Goal: Task Accomplishment & Management: Use online tool/utility

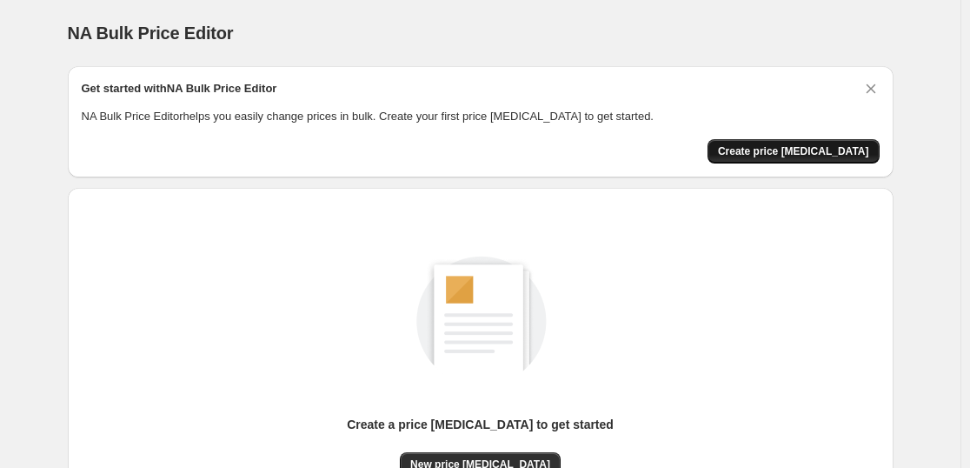
click at [846, 157] on span "Create price [MEDICAL_DATA]" at bounding box center [793, 151] width 151 height 14
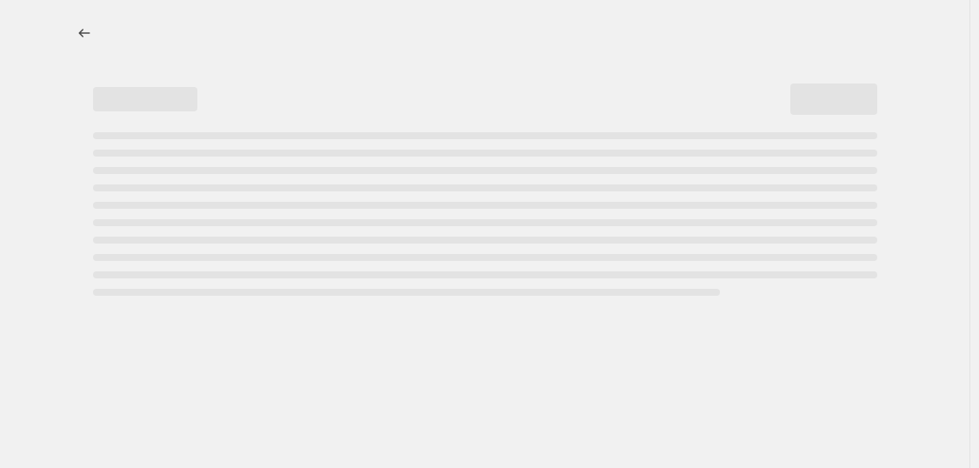
select select "percentage"
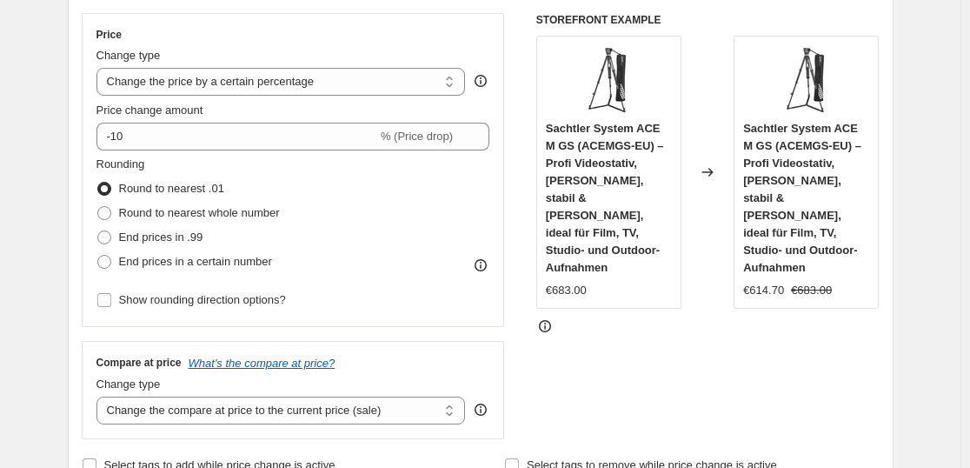
scroll to position [361, 0]
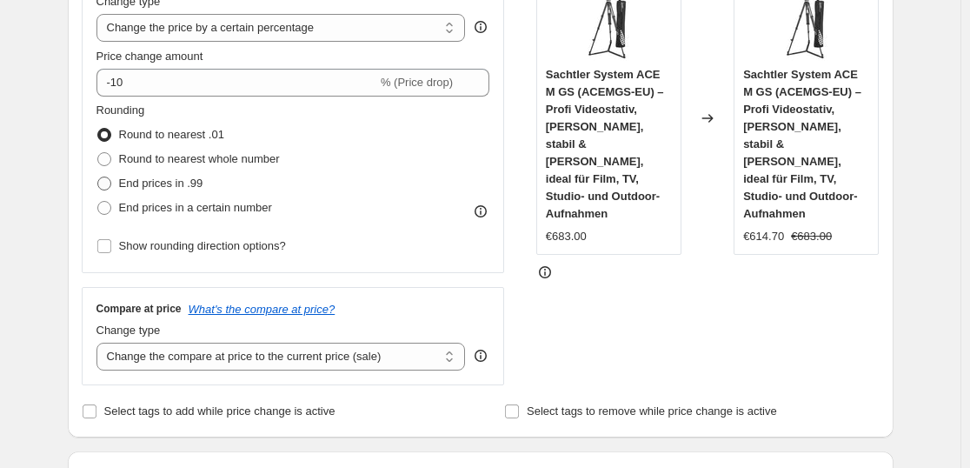
click at [106, 184] on span at bounding box center [104, 184] width 14 height 14
click at [98, 177] on input "End prices in .99" at bounding box center [97, 177] width 1 height 1
radio input "true"
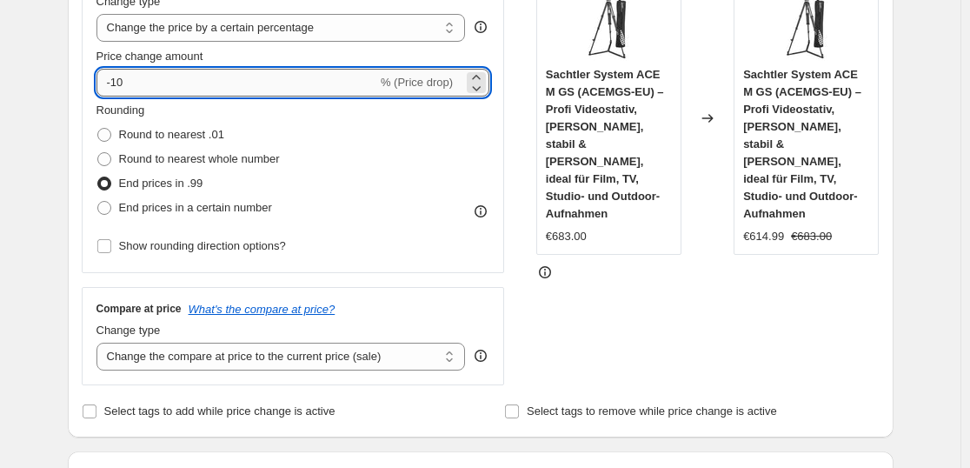
click at [170, 73] on input "-10" at bounding box center [237, 83] width 281 height 28
type input "-1"
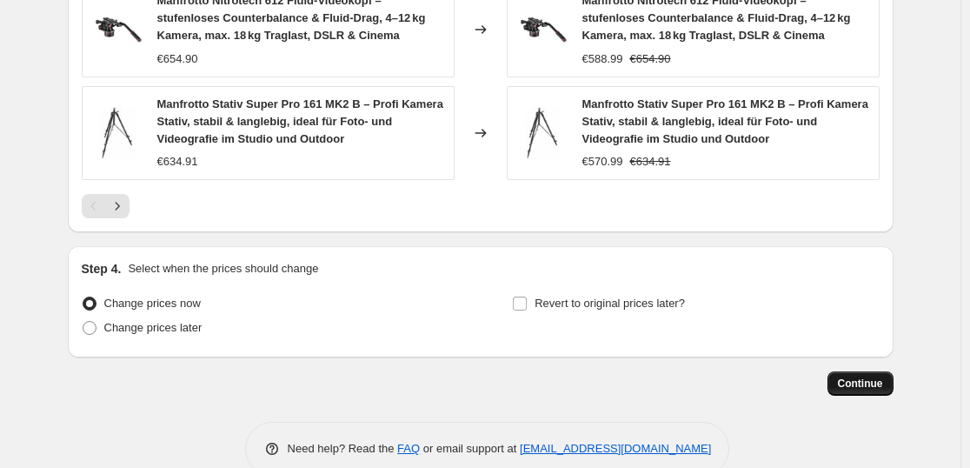
type input "-35"
click at [850, 376] on span "Continue" at bounding box center [860, 383] width 45 height 14
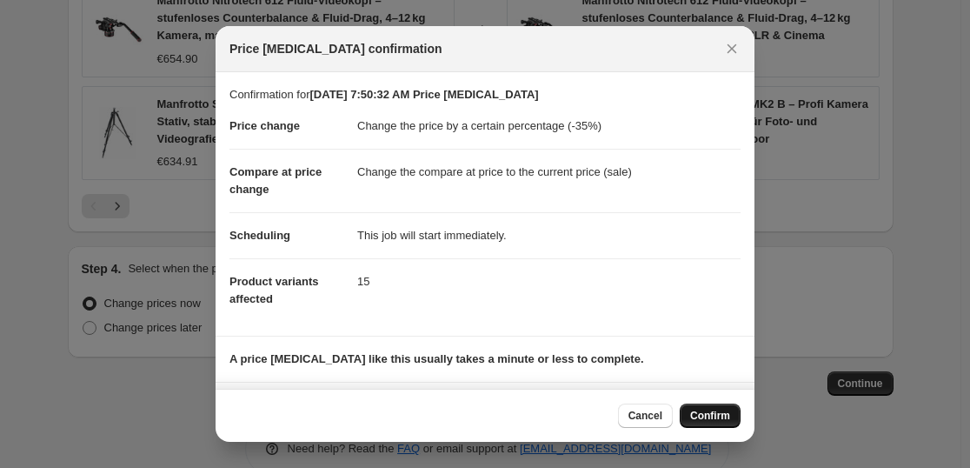
click at [710, 420] on span "Confirm" at bounding box center [710, 416] width 40 height 14
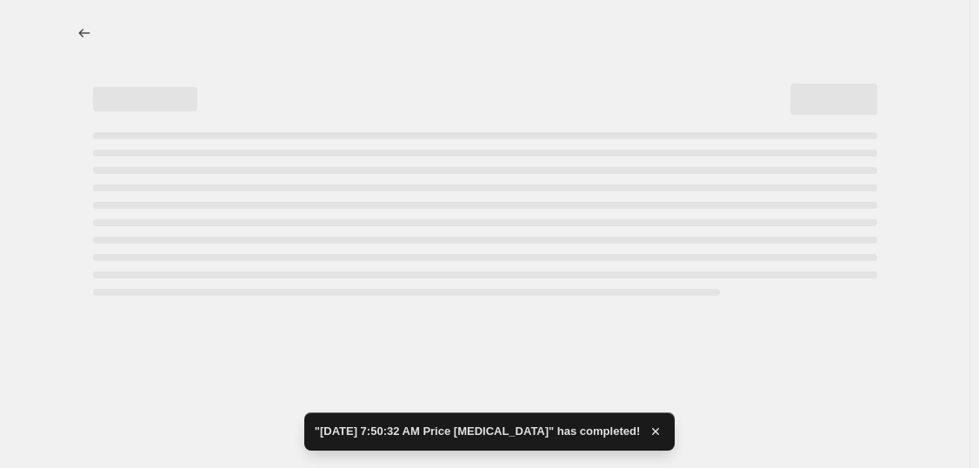
select select "percentage"
